Goal: Information Seeking & Learning: Find specific fact

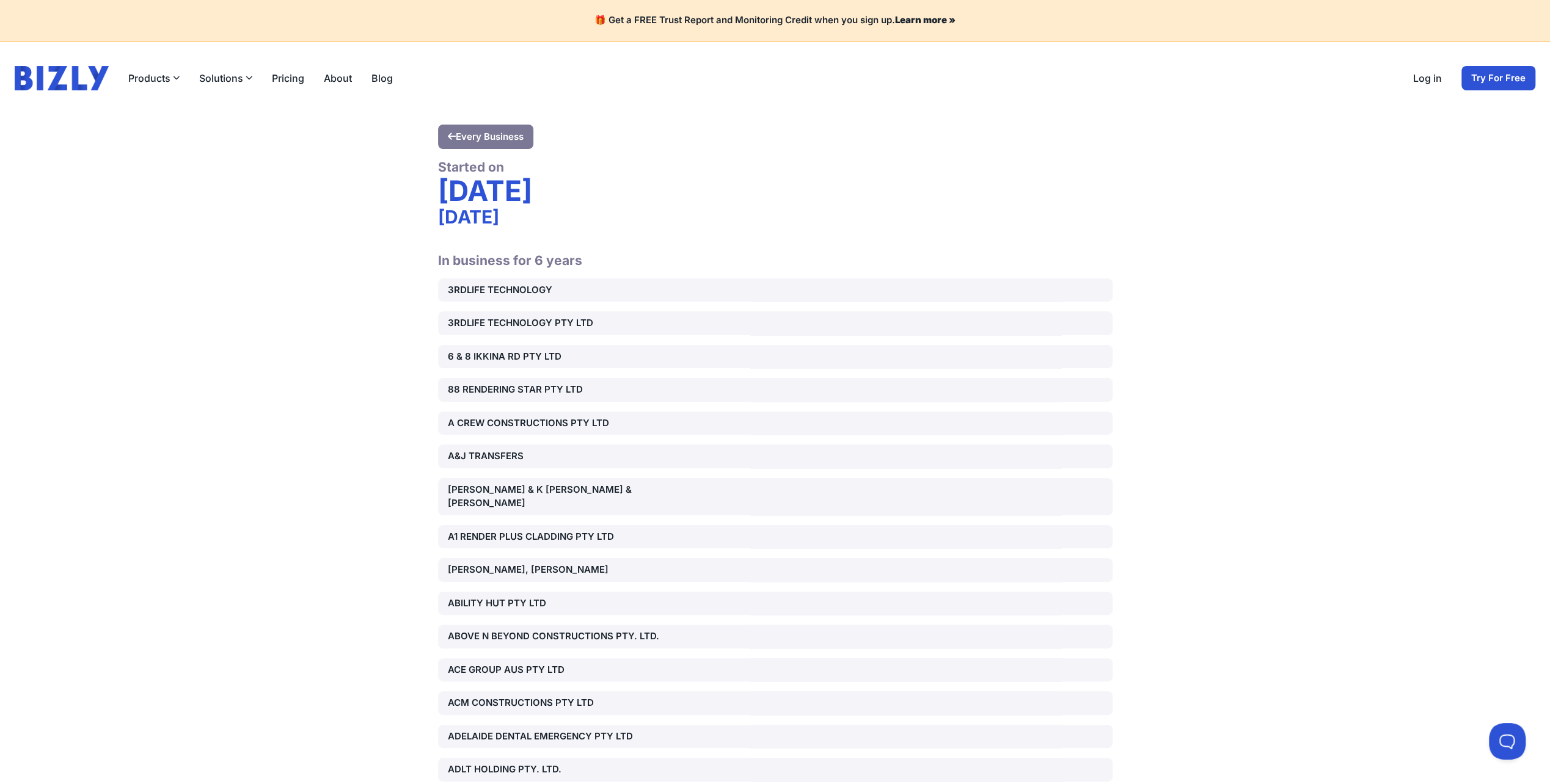
scroll to position [777, 0]
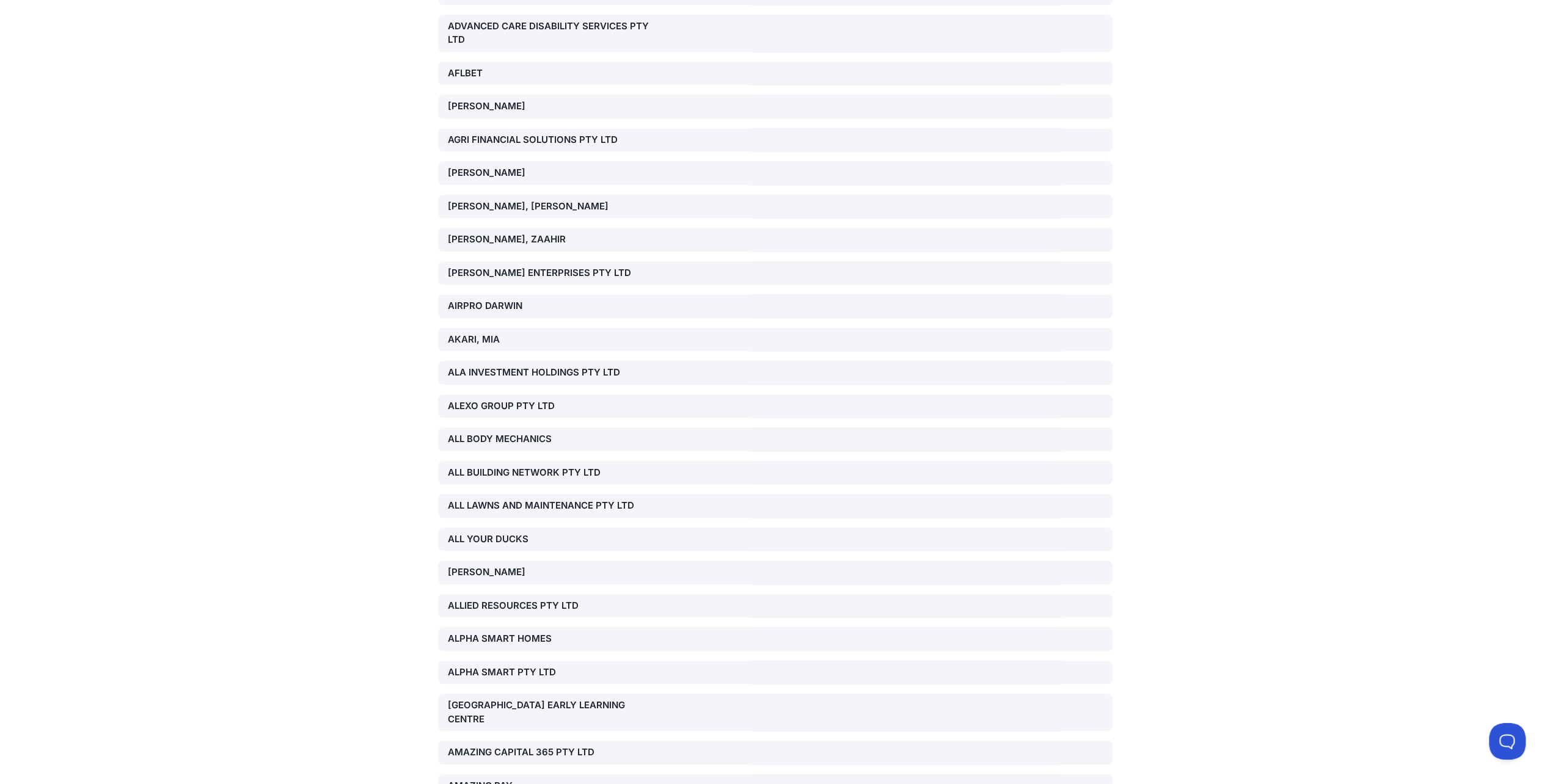
click at [498, 400] on div "ALEXO GROUP PTY LTD" at bounding box center [555, 407] width 215 height 14
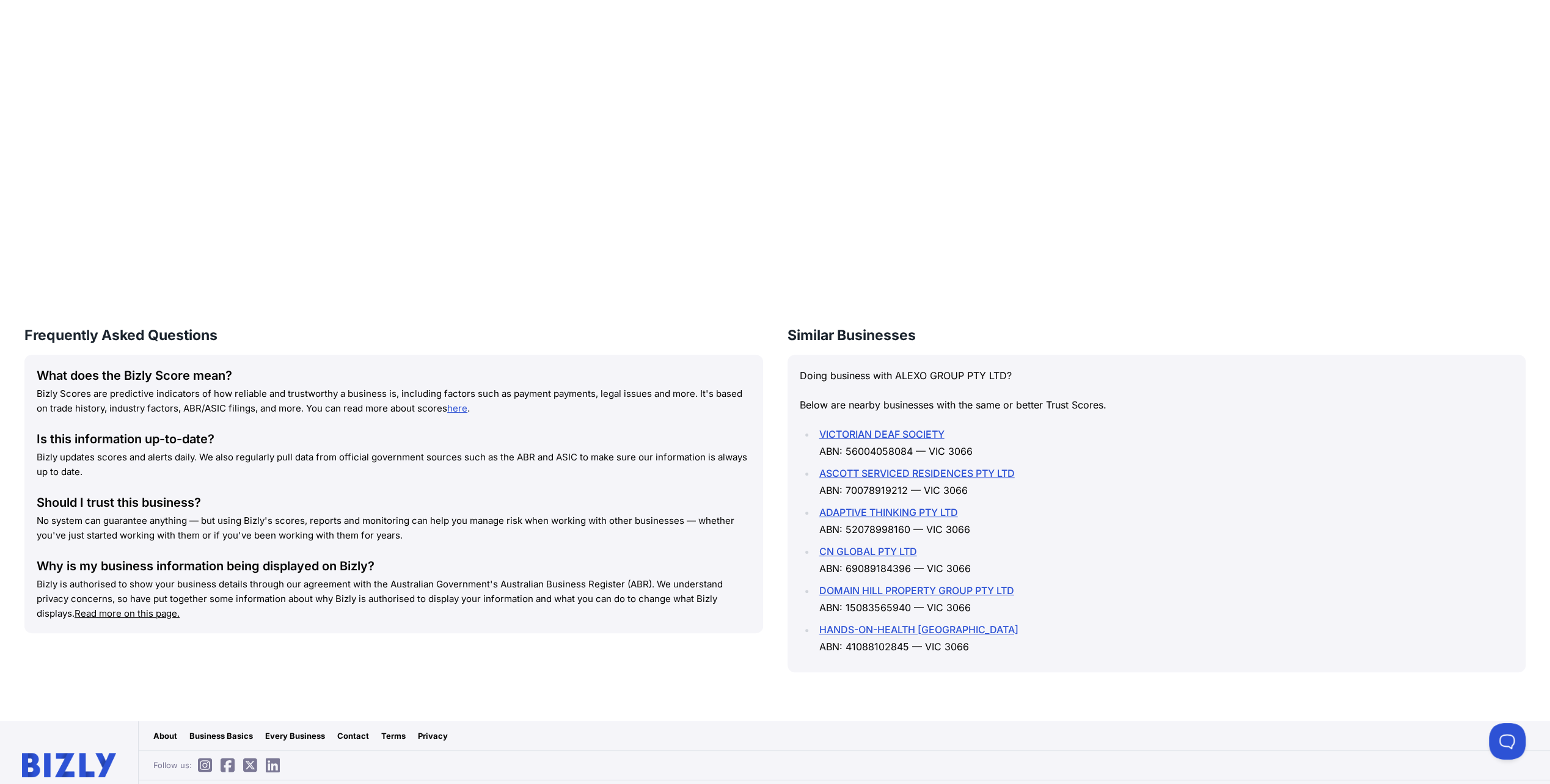
scroll to position [1375, 0]
